Goal: Task Accomplishment & Management: Manage account settings

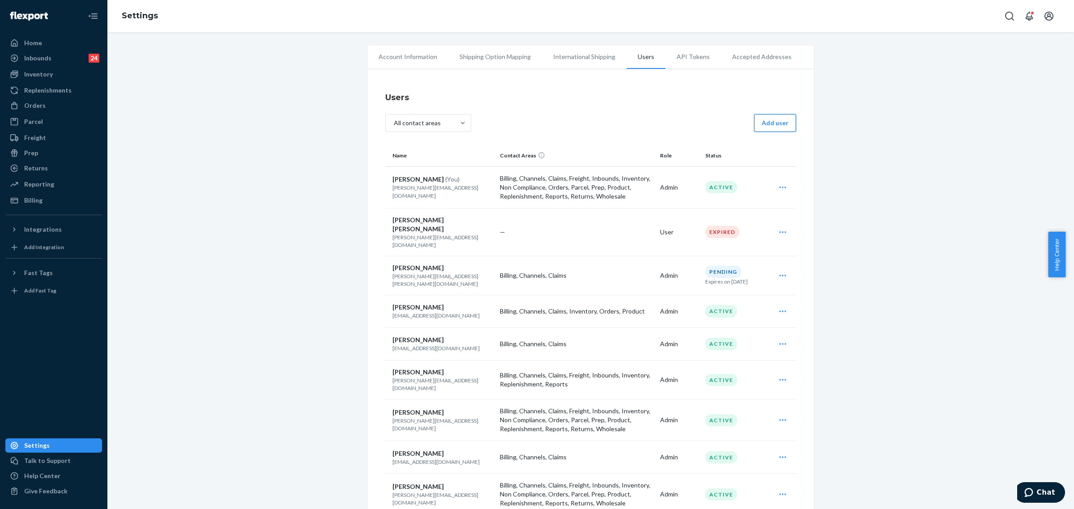
click at [777, 128] on button "Add user" at bounding box center [775, 123] width 42 height 18
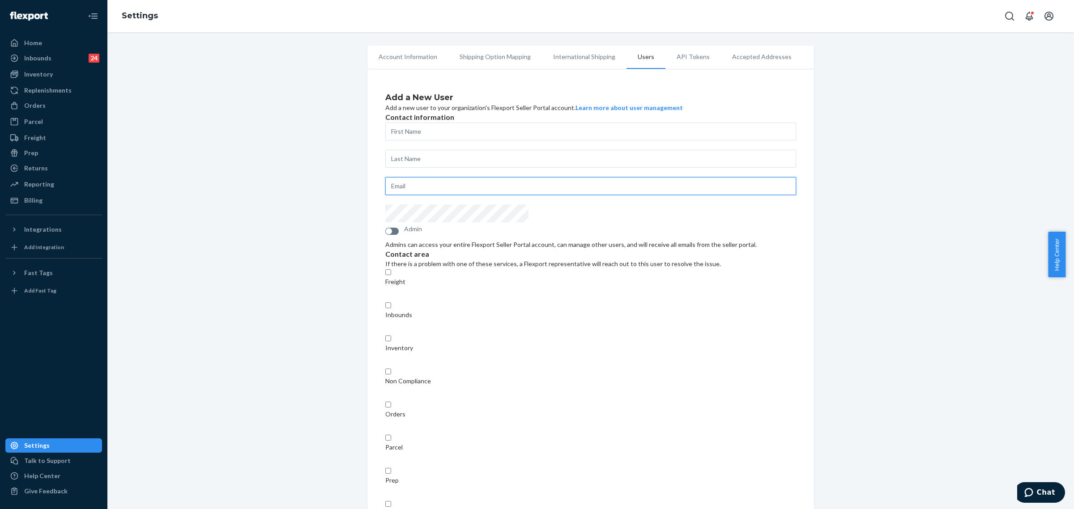
click at [420, 195] on input "text" at bounding box center [590, 186] width 411 height 18
paste input "[EMAIL_ADDRESS][DOMAIN_NAME]"
type input "[EMAIL_ADDRESS][DOMAIN_NAME]"
click at [407, 141] on input "text" at bounding box center [590, 132] width 411 height 18
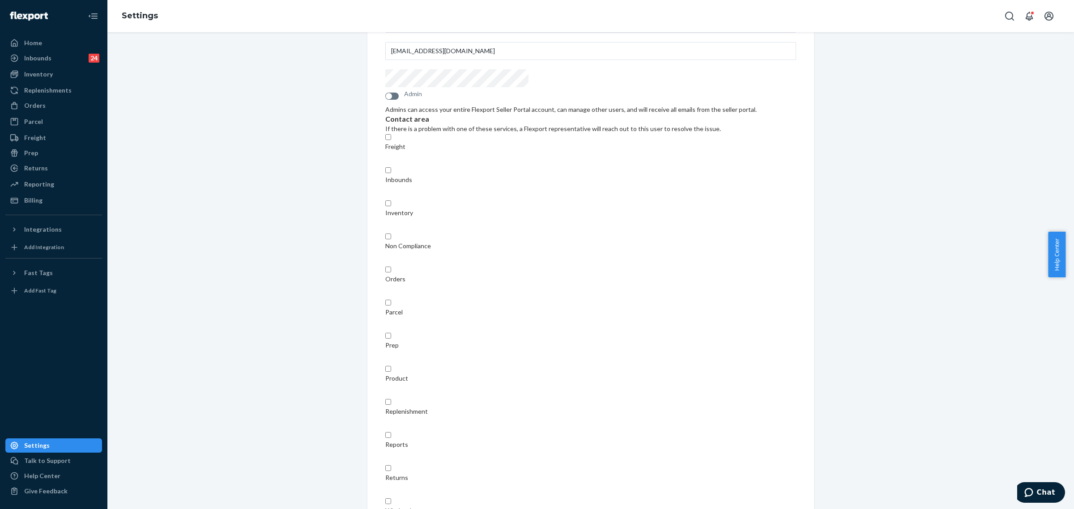
scroll to position [137, 0]
type input "Chynna"
